Goal: Task Accomplishment & Management: Manage account settings

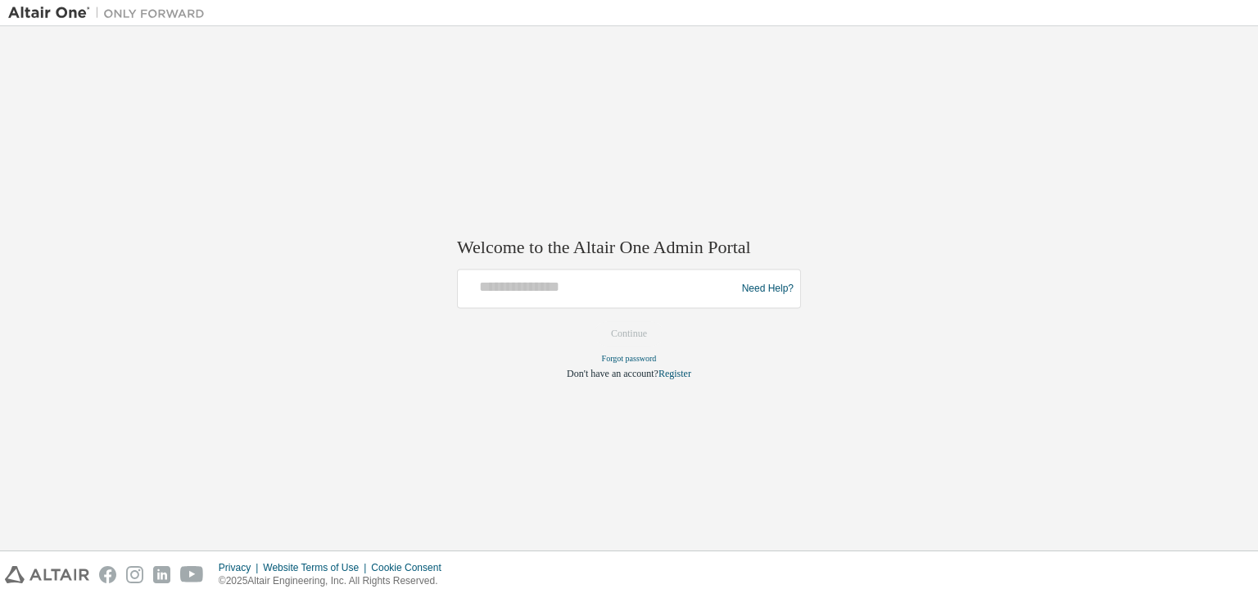
click at [635, 271] on div "Need Help?" at bounding box center [629, 288] width 344 height 39
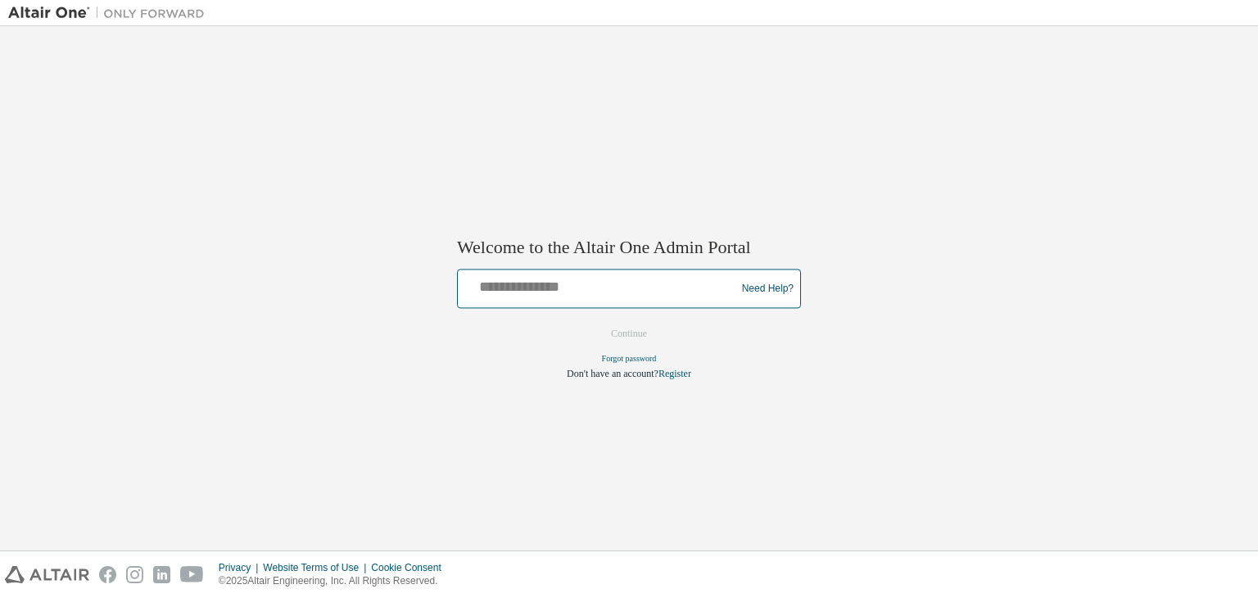
click at [625, 291] on input "text" at bounding box center [598, 285] width 269 height 24
type input "**********"
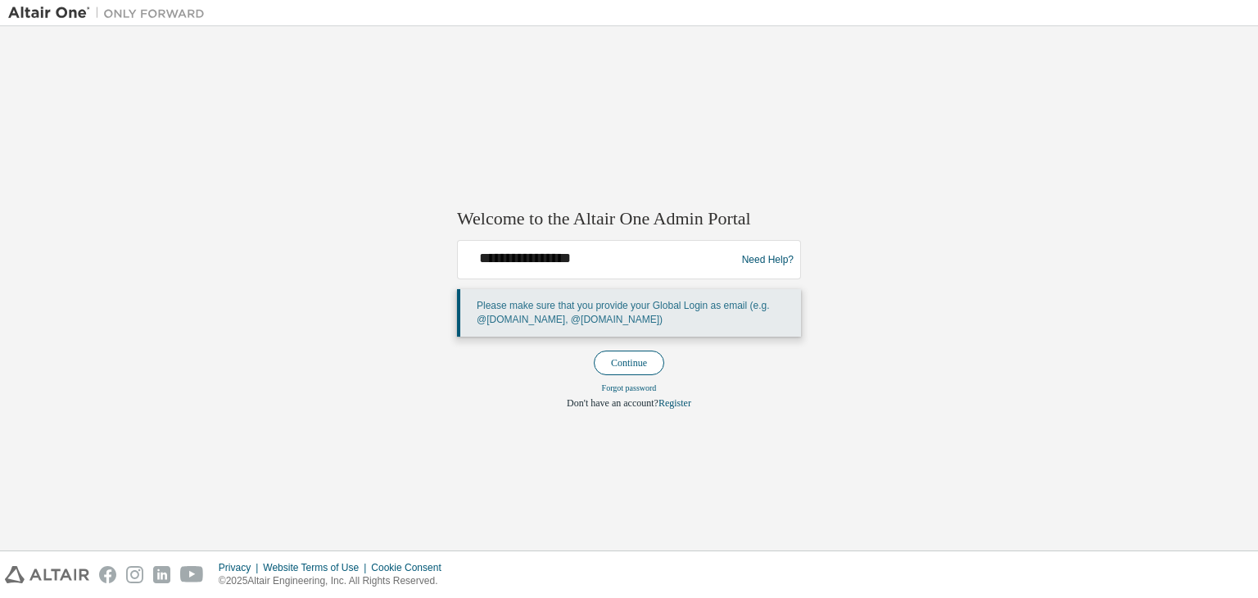
click at [621, 362] on button "Continue" at bounding box center [629, 362] width 70 height 25
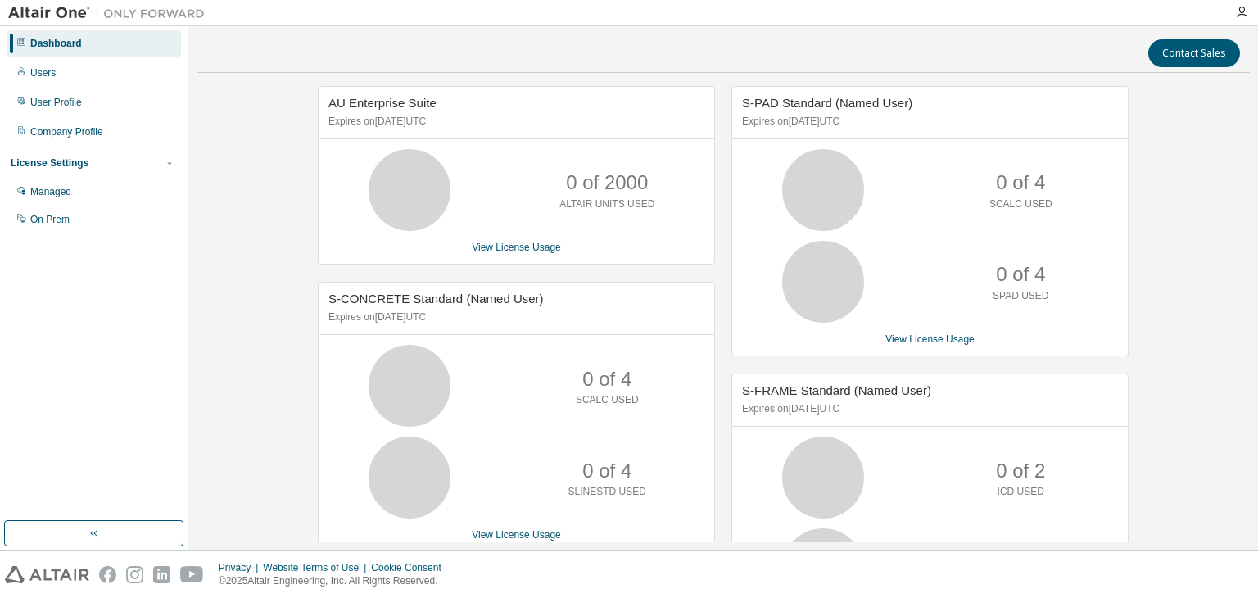
click at [25, 43] on icon at bounding box center [21, 42] width 10 height 10
click at [36, 11] on img at bounding box center [110, 13] width 205 height 16
click at [16, 44] on icon at bounding box center [21, 42] width 10 height 10
click at [11, 47] on div "Dashboard" at bounding box center [94, 43] width 174 height 26
click at [84, 11] on img at bounding box center [110, 13] width 205 height 16
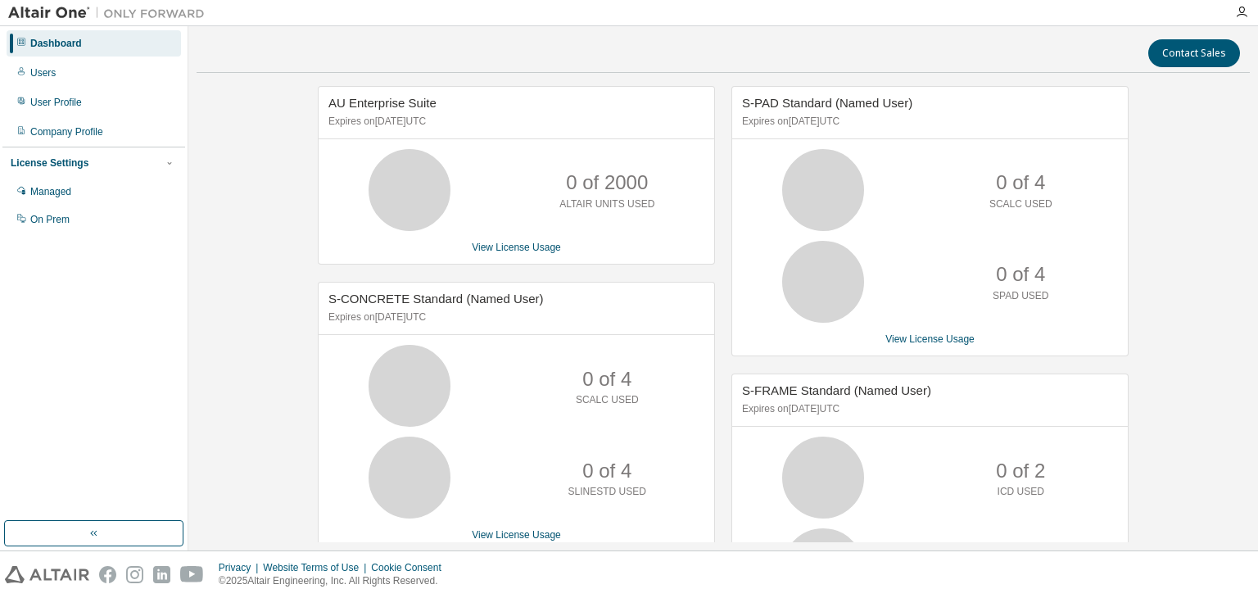
click at [84, 11] on img at bounding box center [110, 13] width 205 height 16
click at [221, 284] on div "AU Enterprise Suite Expires on February 7, 2026 UTC 0 of 2000 ALTAIR UNITS USED…" at bounding box center [722, 490] width 1053 height 809
click at [23, 38] on icon at bounding box center [21, 42] width 10 height 10
click at [130, 531] on button "button" at bounding box center [93, 533] width 179 height 26
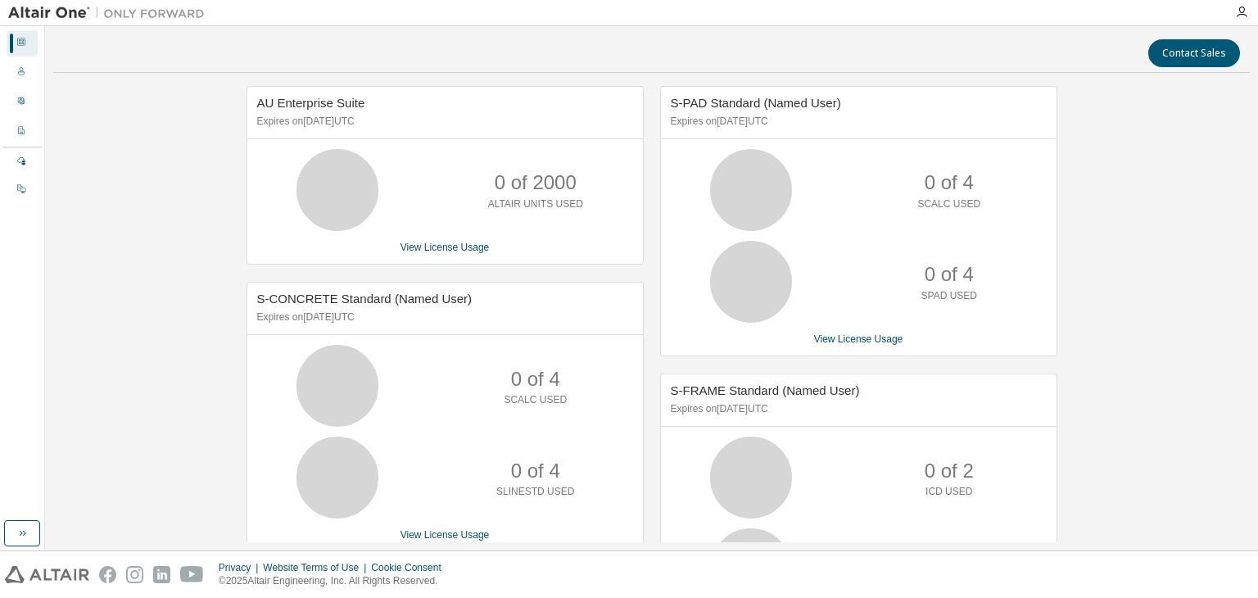
click at [20, 43] on icon at bounding box center [21, 42] width 10 height 10
click at [23, 39] on icon at bounding box center [21, 42] width 8 height 8
